Goal: Navigation & Orientation: Find specific page/section

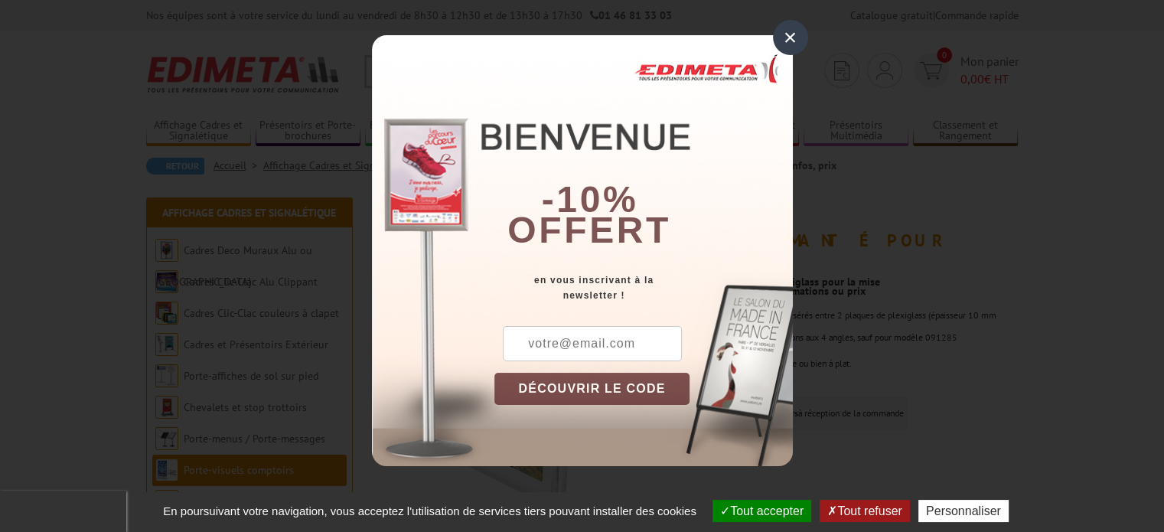
click at [786, 32] on div "×" at bounding box center [790, 37] width 35 height 35
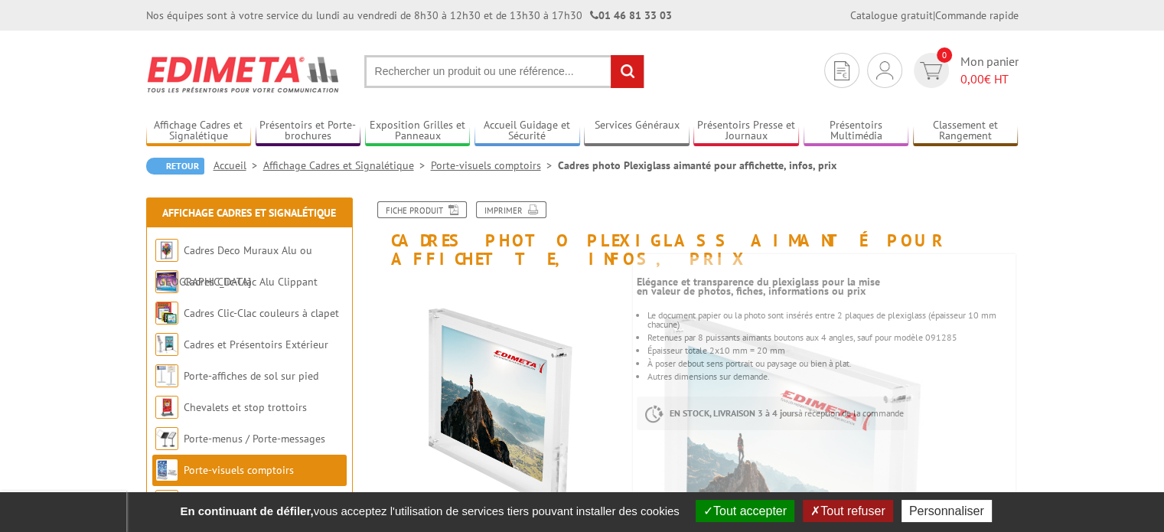
click at [531, 68] on input "text" at bounding box center [504, 71] width 280 height 33
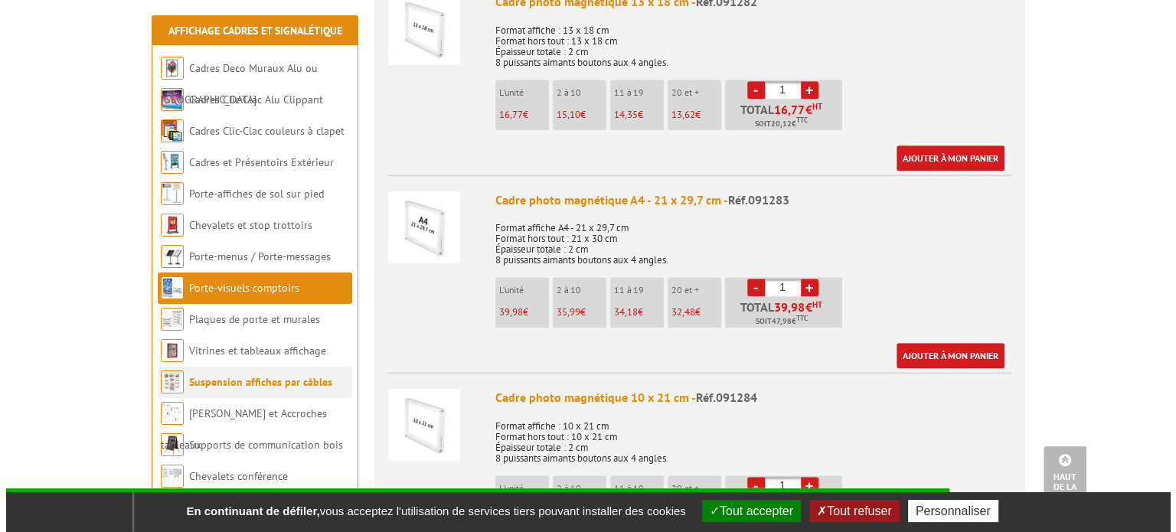
scroll to position [1072, 0]
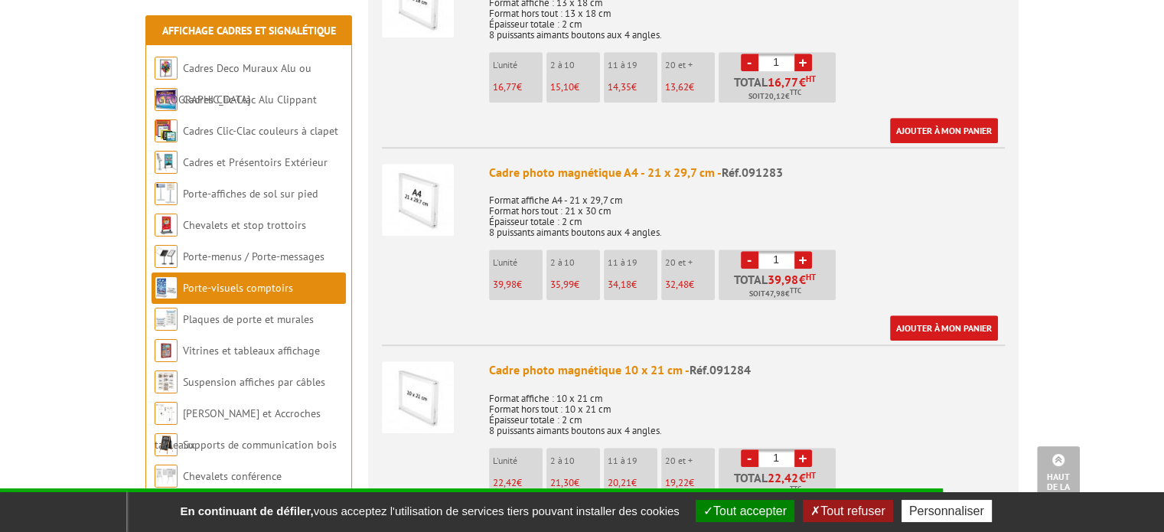
click at [419, 180] on img at bounding box center [418, 200] width 72 height 72
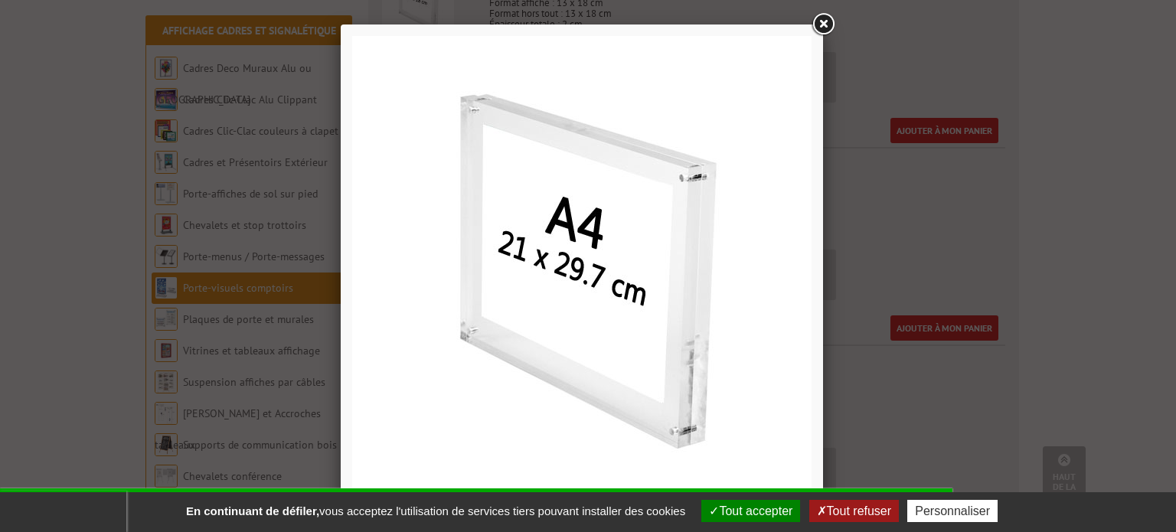
click at [604, 272] on img at bounding box center [581, 265] width 459 height 459
click at [782, 504] on button "Tout accepter" at bounding box center [750, 511] width 99 height 22
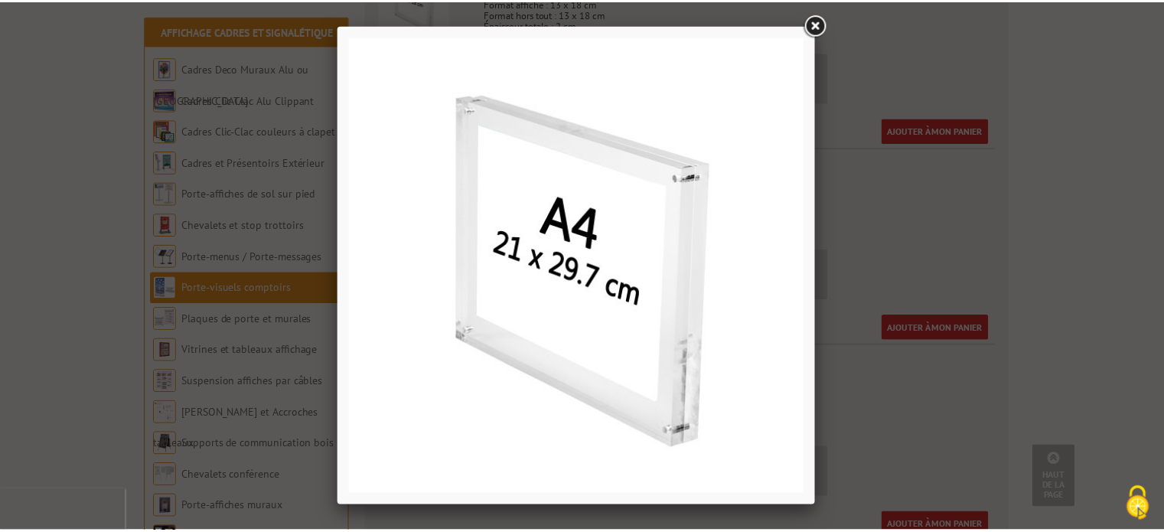
scroll to position [0, 0]
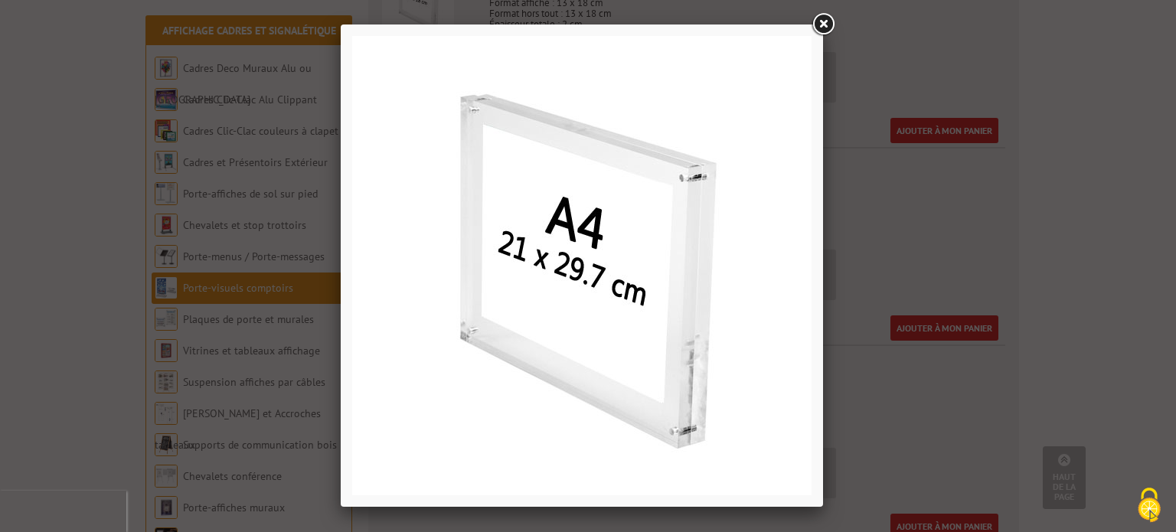
click at [597, 306] on img at bounding box center [581, 265] width 459 height 459
click at [824, 21] on link at bounding box center [823, 25] width 28 height 28
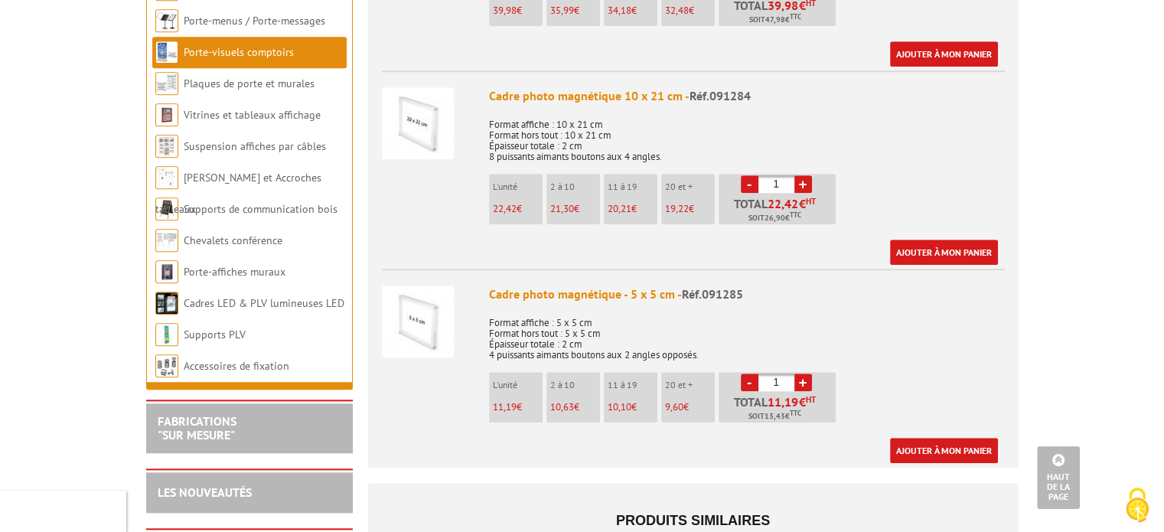
scroll to position [1531, 0]
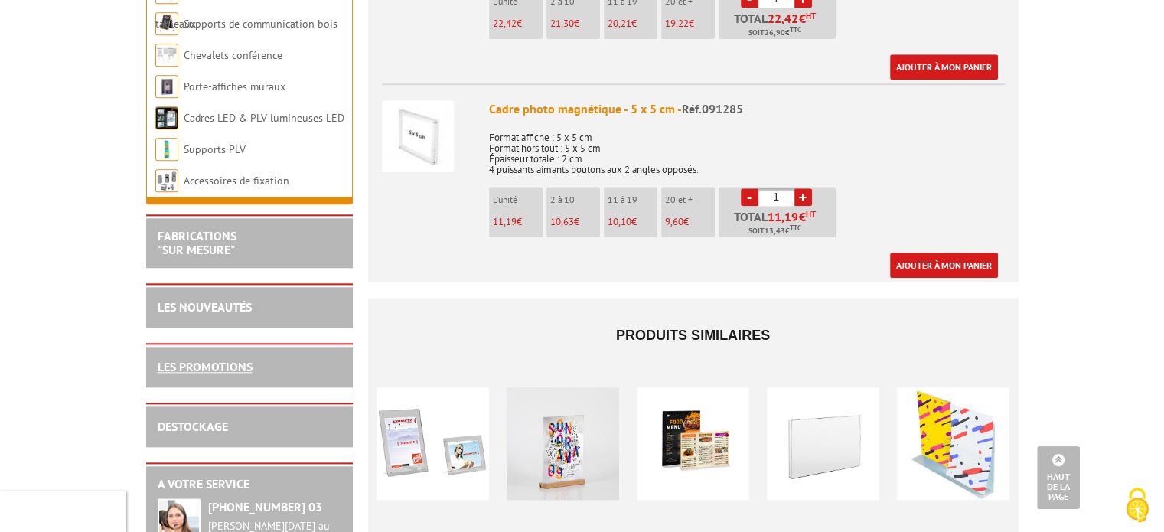
click at [210, 359] on link "LES PROMOTIONS" at bounding box center [205, 366] width 95 height 15
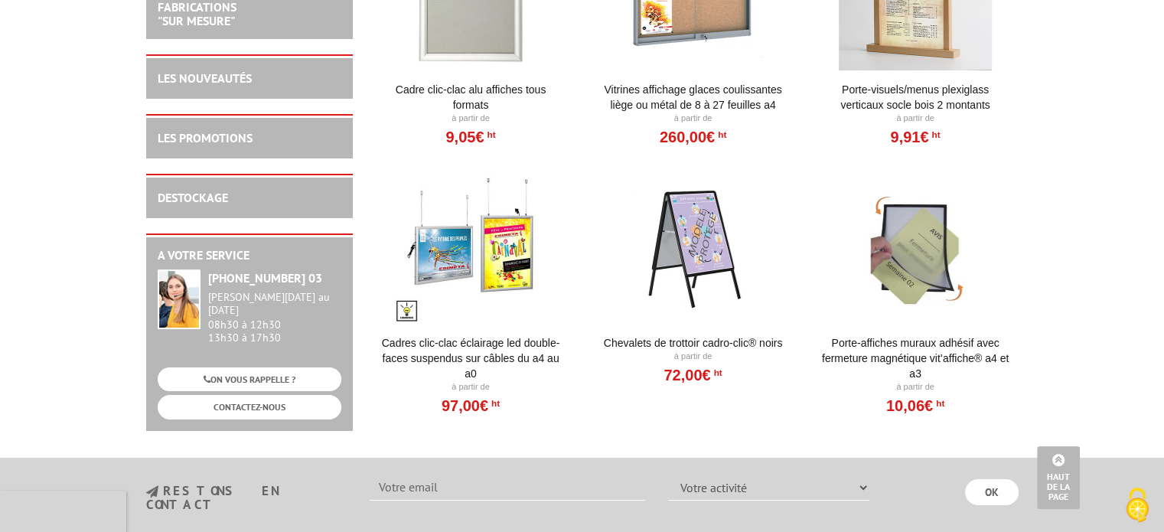
scroll to position [5894, 0]
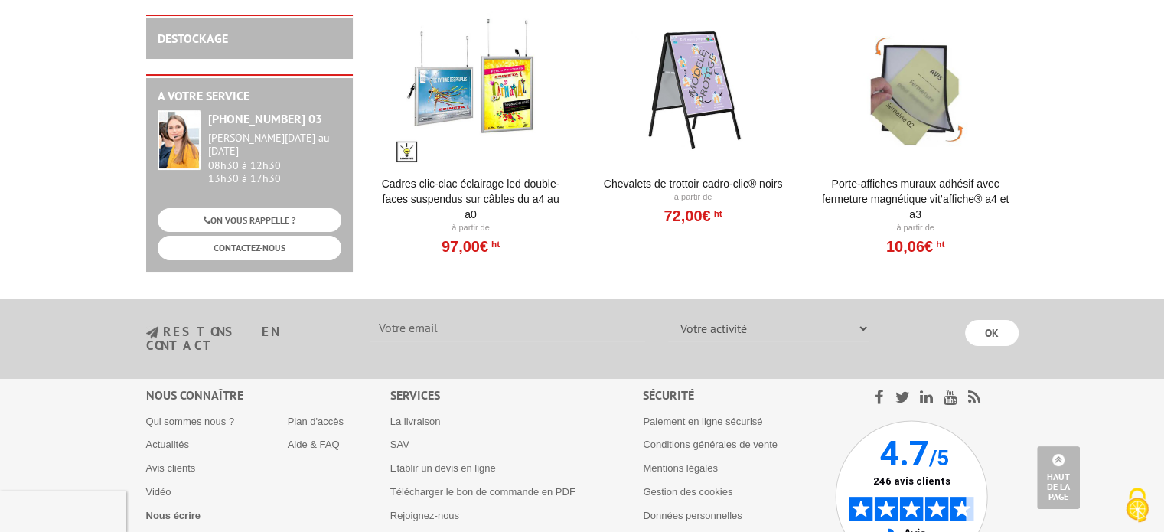
click at [194, 45] on link "DESTOCKAGE" at bounding box center [193, 38] width 70 height 15
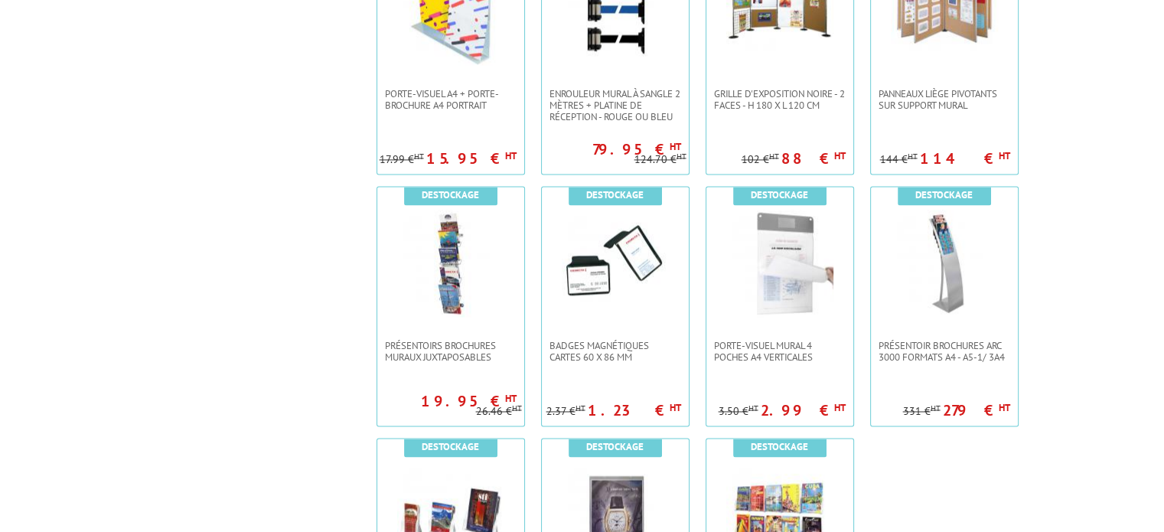
scroll to position [2526, 0]
